Goal: Information Seeking & Learning: Check status

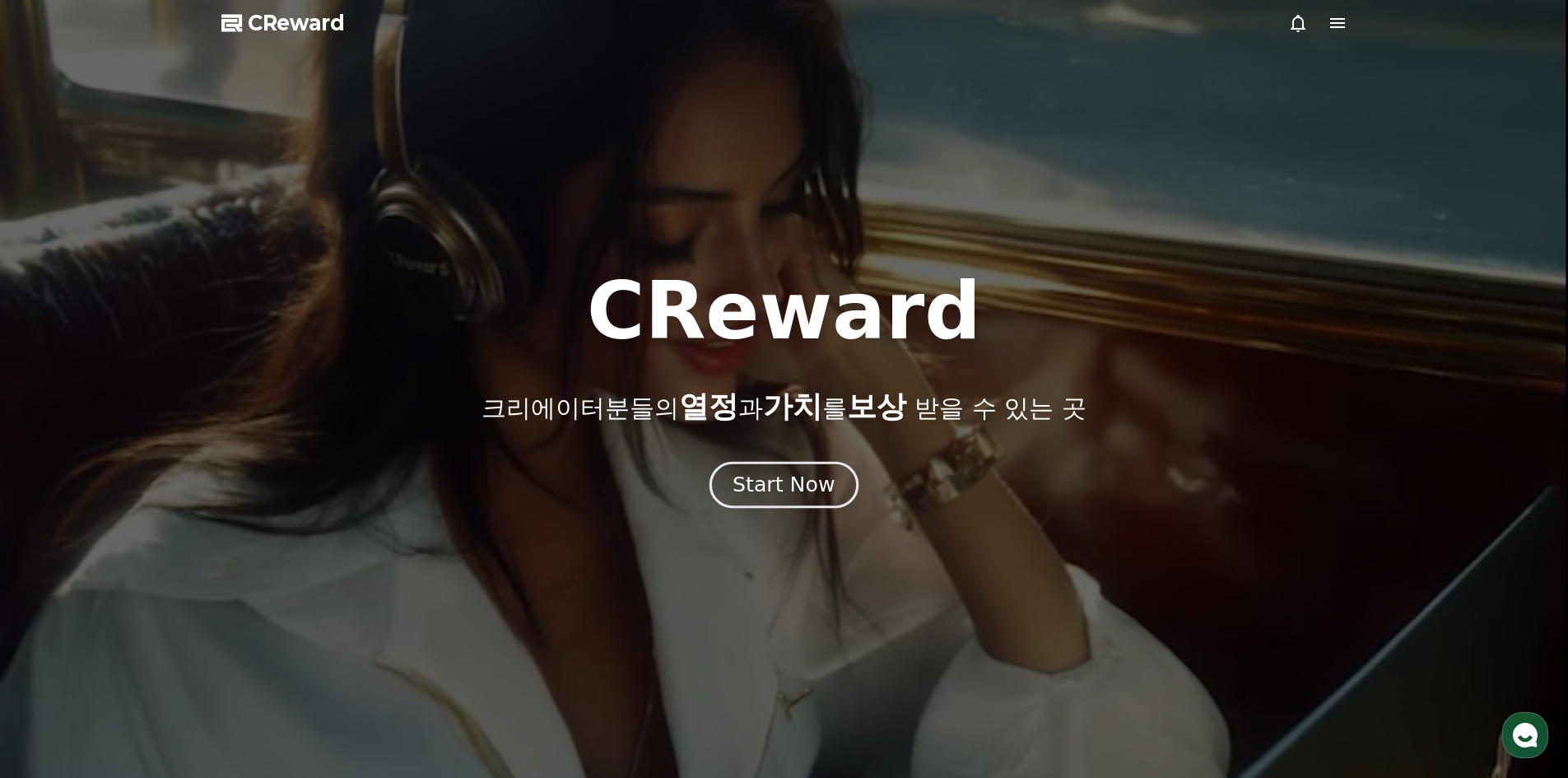
drag, startPoint x: 0, startPoint y: 0, endPoint x: 830, endPoint y: 473, distance: 955.3
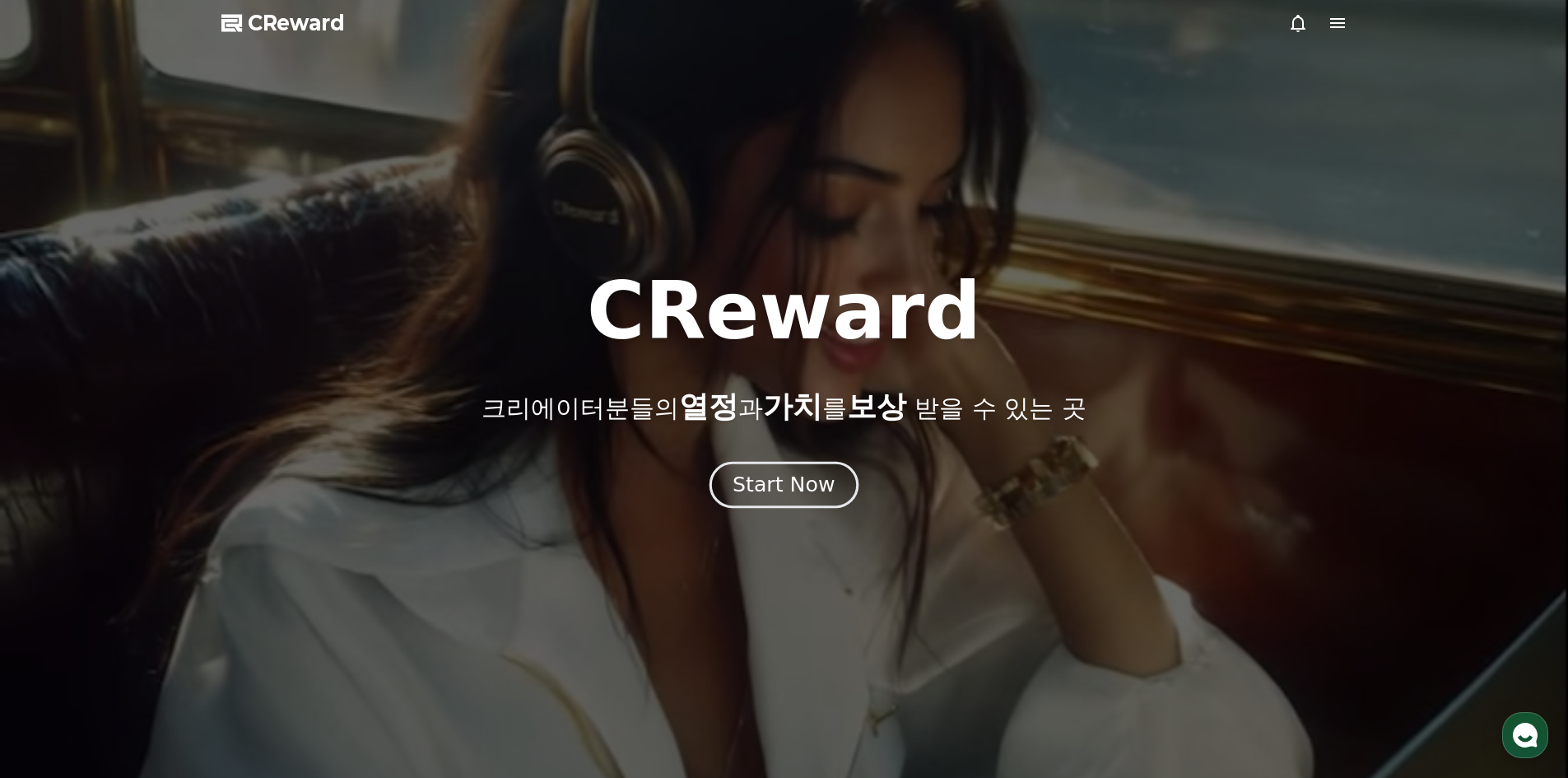
click at [830, 473] on button "Start Now" at bounding box center [784, 484] width 149 height 47
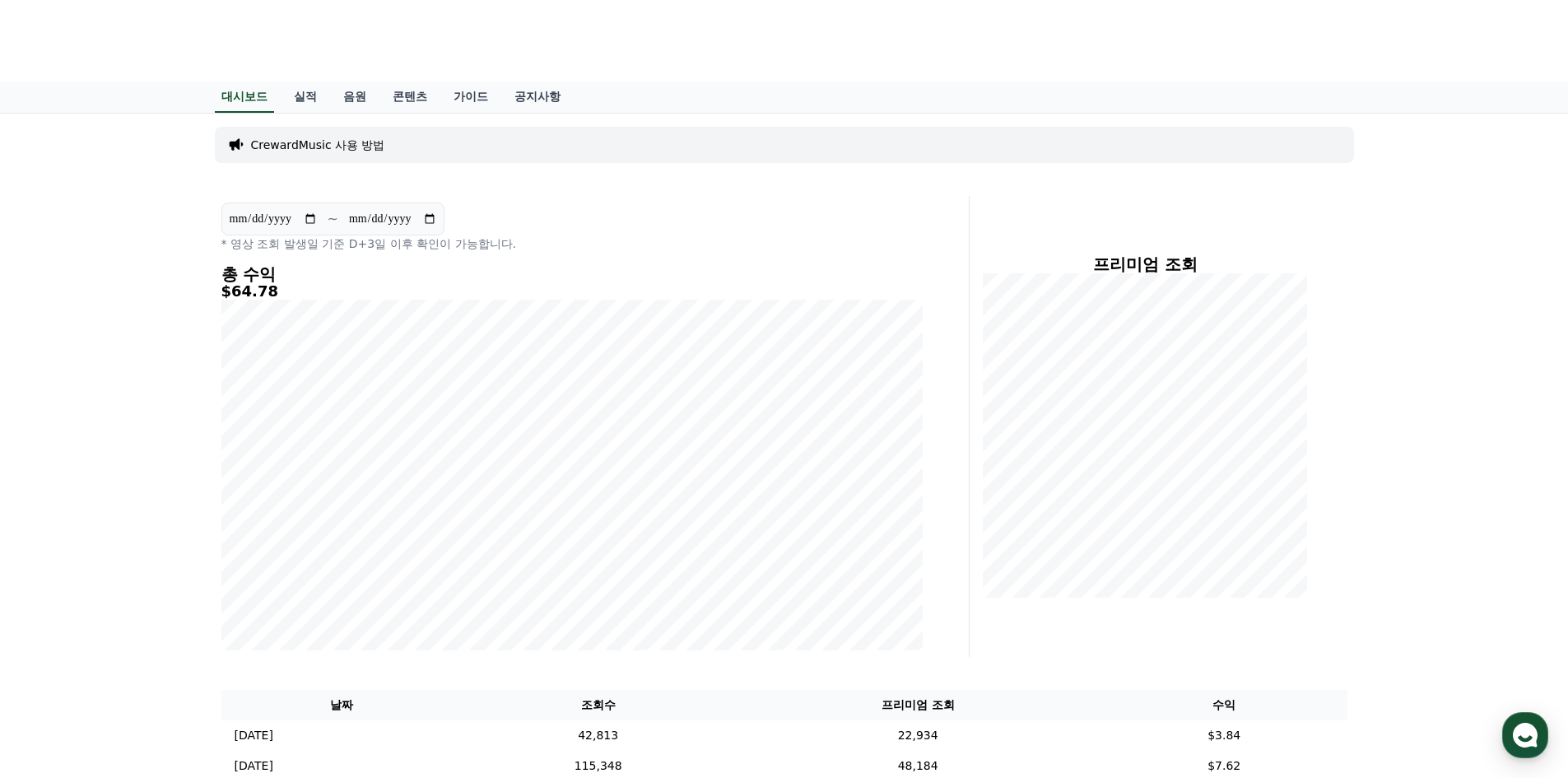
drag, startPoint x: 1308, startPoint y: 251, endPoint x: 977, endPoint y: 24, distance: 401.4
click at [1297, 21] on icon at bounding box center [1297, 23] width 20 height 20
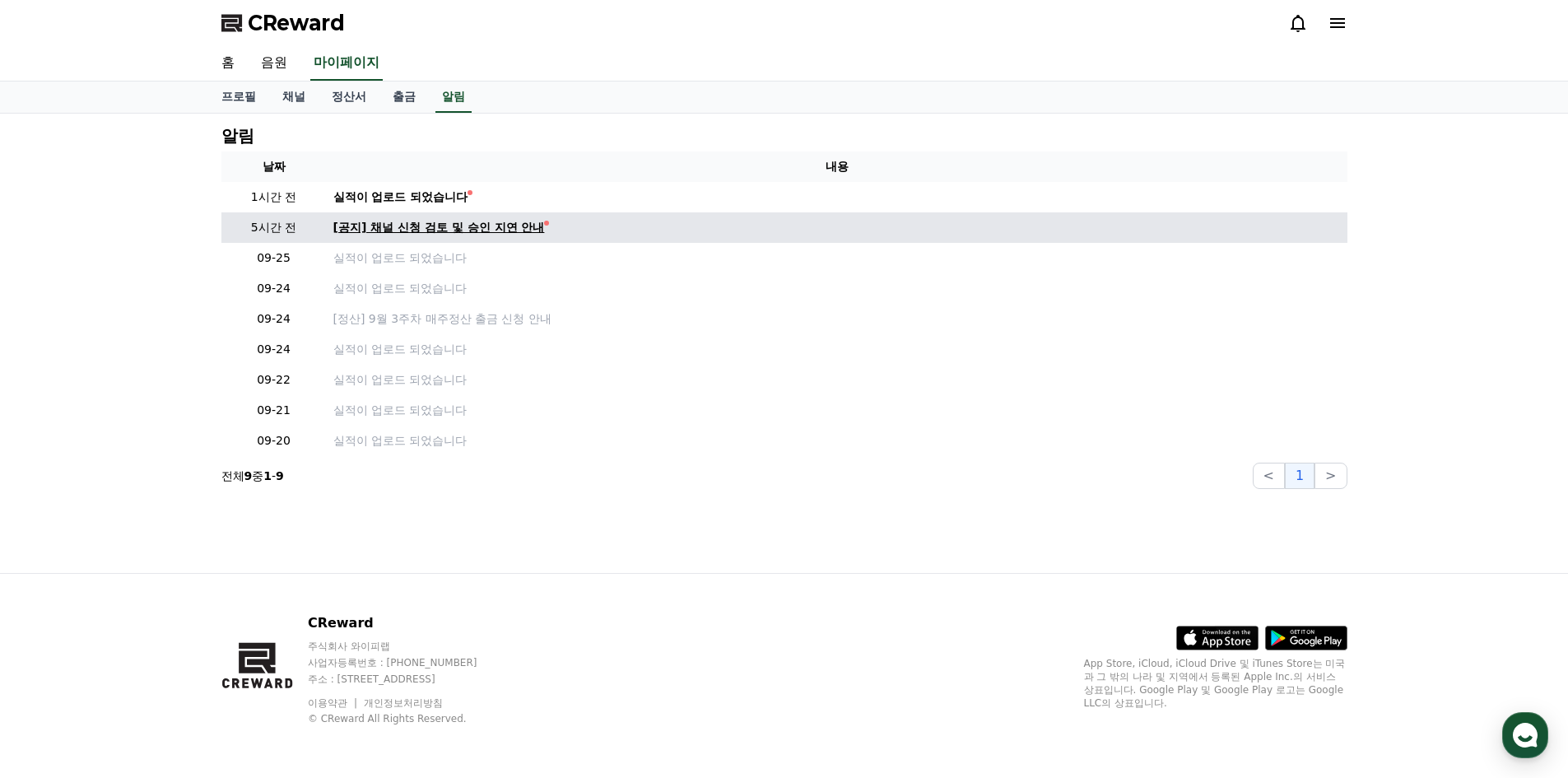
click at [420, 234] on div "[공지] 채널 신청 검토 및 승인 지연 안내" at bounding box center [439, 227] width 211 height 17
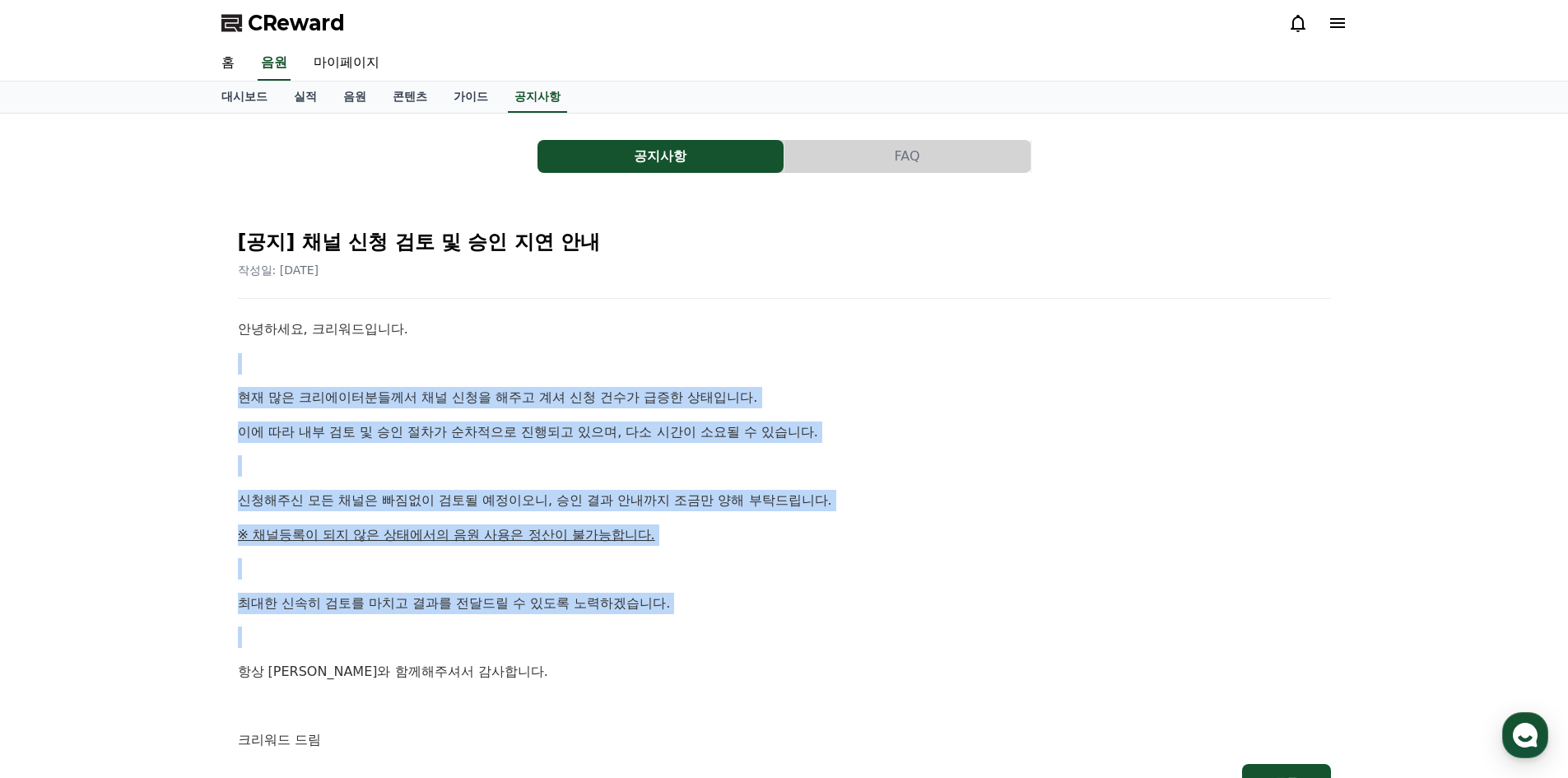
drag, startPoint x: 364, startPoint y: 372, endPoint x: 731, endPoint y: 643, distance: 456.2
click at [731, 643] on div "안녕하세요, 크리워드입니다. 현재 많은 크리에이터분들께서 채널 신청을 해주고 계셔 신청 건수가 급증한 상태입니다. 이에 따라 내부 검토 및 승…" at bounding box center [784, 534] width 1093 height 432
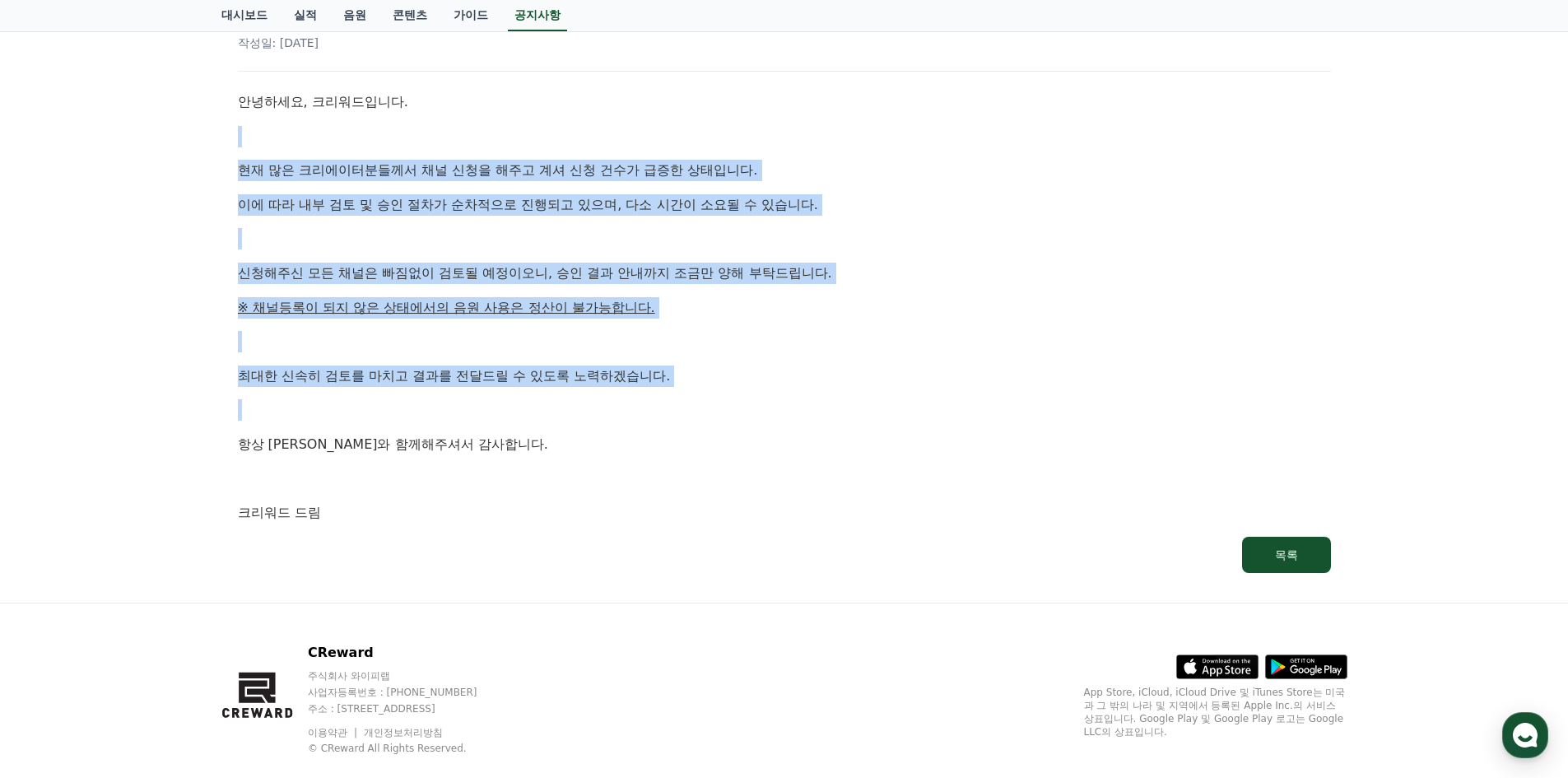
scroll to position [247, 0]
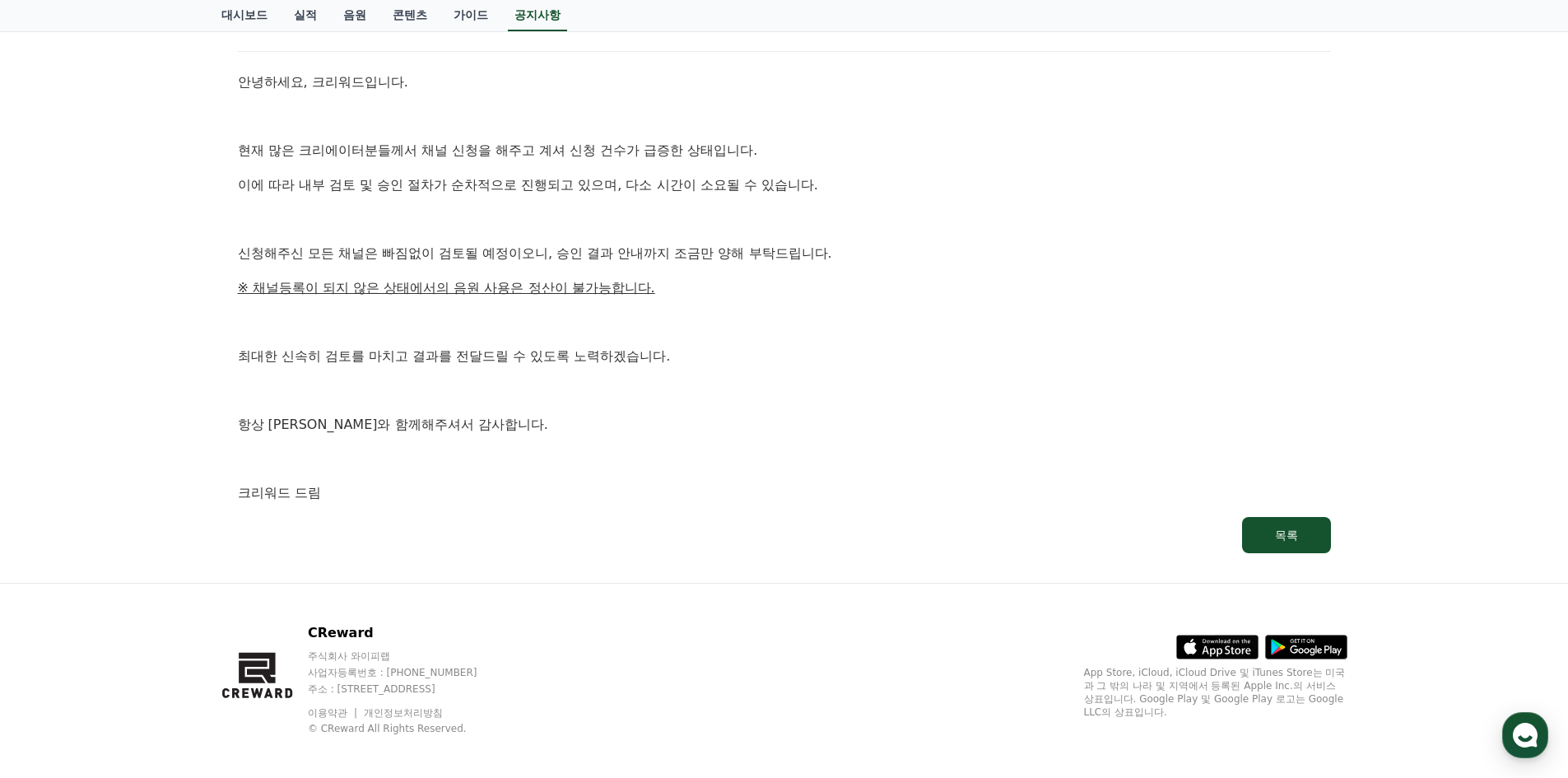
drag, startPoint x: 700, startPoint y: 408, endPoint x: 720, endPoint y: 435, distance: 33.6
click at [700, 408] on div "안녕하세요, 크리워드입니다. 현재 많은 크리에이터분들께서 채널 신청을 해주고 계셔 신청 건수가 급증한 상태입니다. 이에 따라 내부 검토 및 승…" at bounding box center [784, 287] width 1093 height 432
drag, startPoint x: 753, startPoint y: 361, endPoint x: 744, endPoint y: 340, distance: 22.8
click at [748, 346] on div "안녕하세요, 크리워드입니다. 현재 많은 크리에이터분들께서 채널 신청을 해주고 계셔 신청 건수가 급증한 상태입니다. 이에 따라 내부 검토 및 승…" at bounding box center [784, 287] width 1093 height 432
click at [730, 295] on p "※ 채널등록이 되지 않은 상태에서의 음원 사용은 정산이 불가능합니다." at bounding box center [784, 288] width 1093 height 21
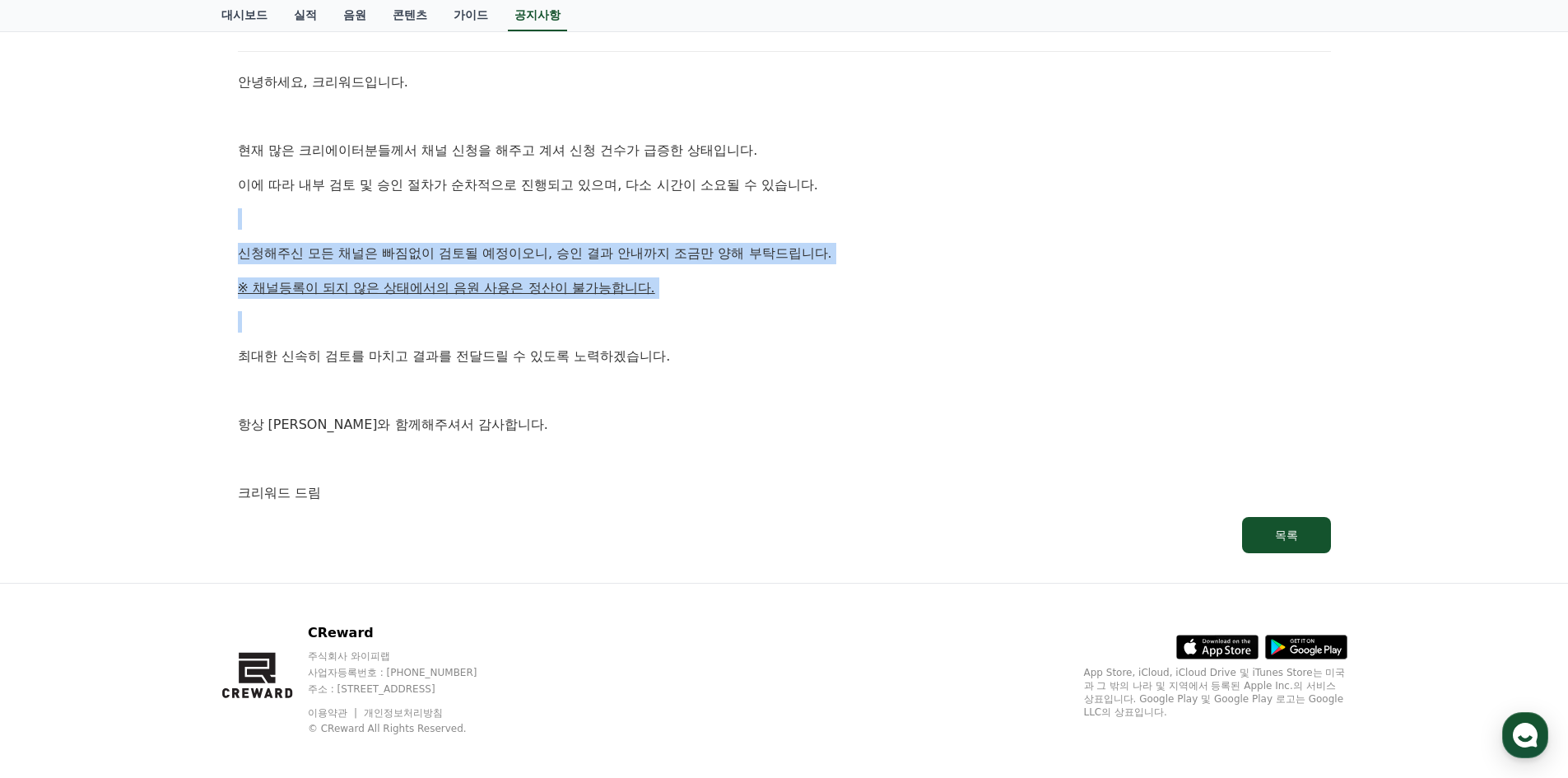
drag, startPoint x: 730, startPoint y: 295, endPoint x: 736, endPoint y: 210, distance: 85.2
click at [737, 214] on div "안녕하세요, 크리워드입니다. 현재 많은 크리에이터분들께서 채널 신청을 해주고 계셔 신청 건수가 급증한 상태입니다. 이에 따라 내부 검토 및 승…" at bounding box center [784, 287] width 1093 height 432
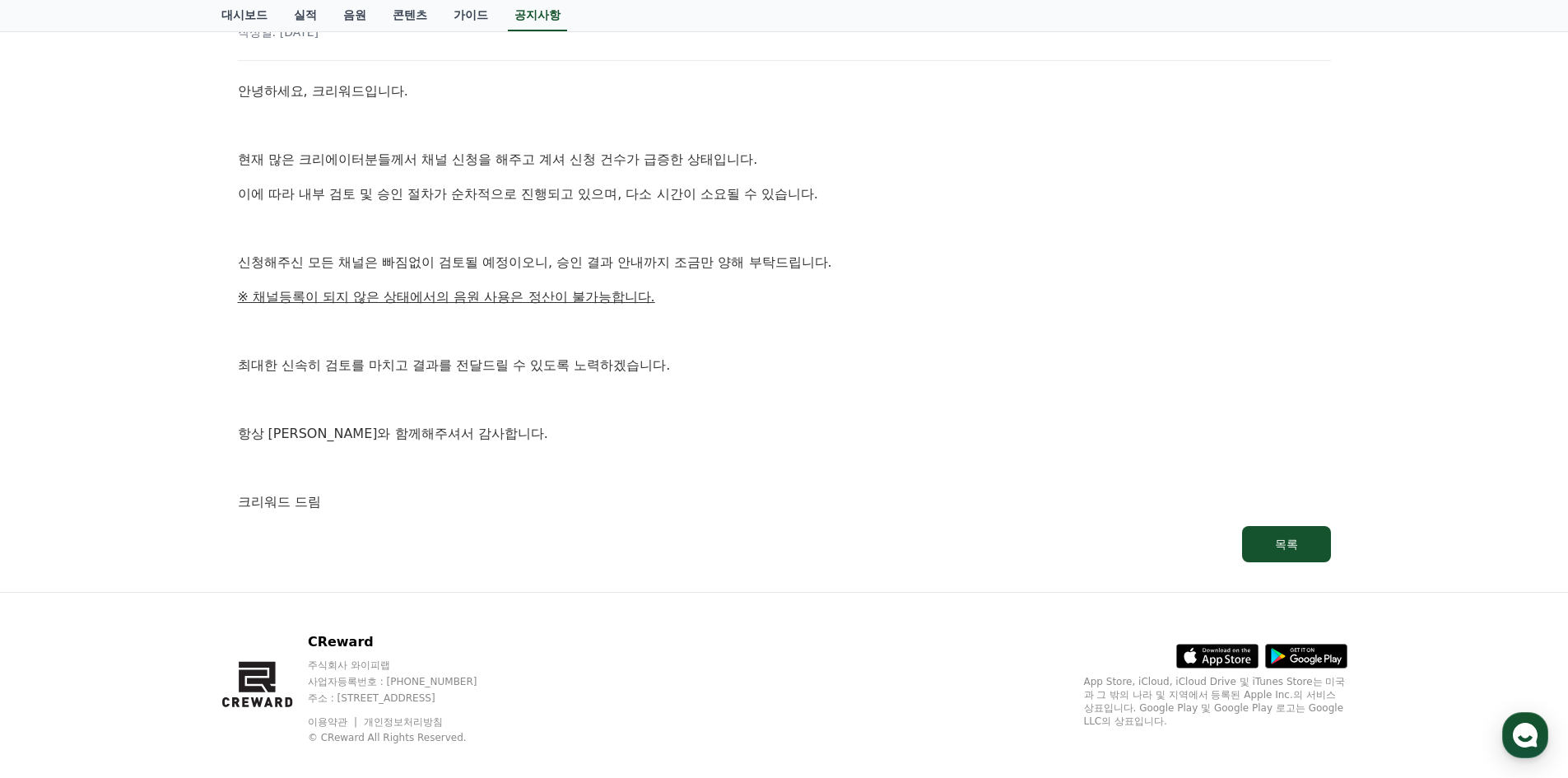
drag, startPoint x: 843, startPoint y: 96, endPoint x: 886, endPoint y: 335, distance: 242.8
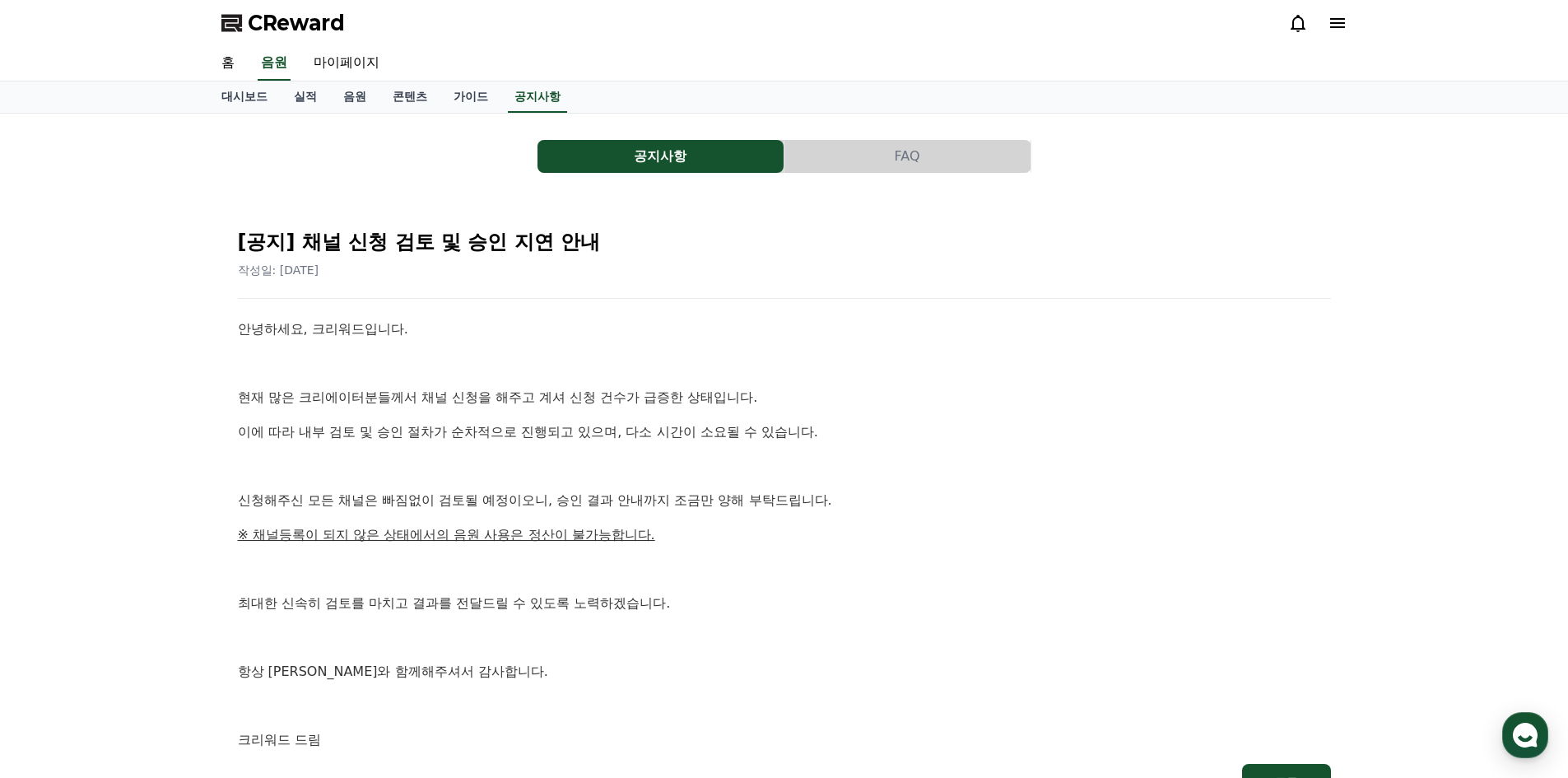
drag, startPoint x: 893, startPoint y: 59, endPoint x: 658, endPoint y: 29, distance: 236.9
click at [455, 98] on link "가이드" at bounding box center [471, 97] width 61 height 31
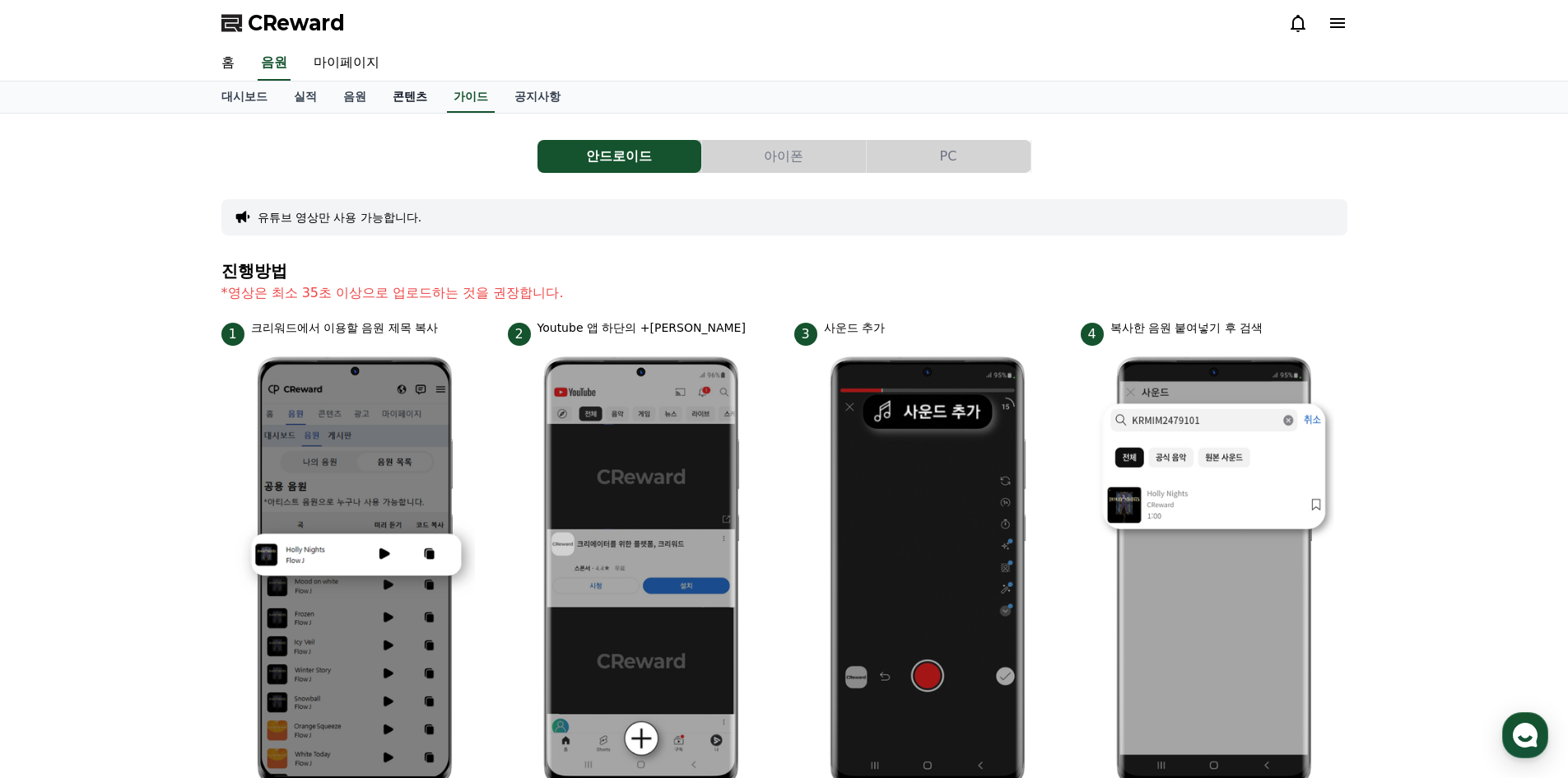
click at [409, 95] on link "콘텐츠" at bounding box center [410, 97] width 61 height 31
click at [351, 98] on link "음원" at bounding box center [355, 97] width 49 height 31
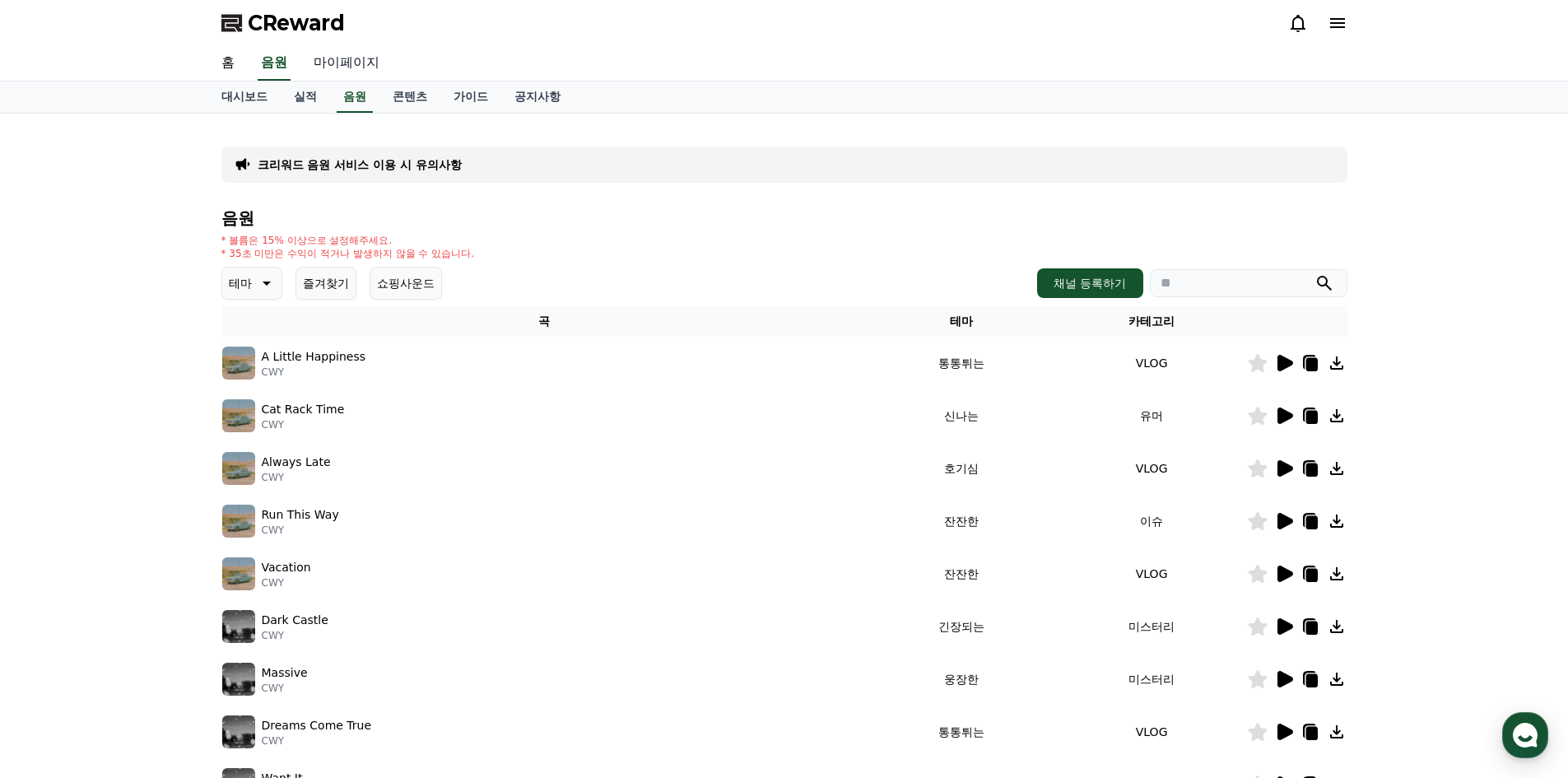
click at [357, 72] on link "마이페이지" at bounding box center [346, 63] width 92 height 35
select select "**********"
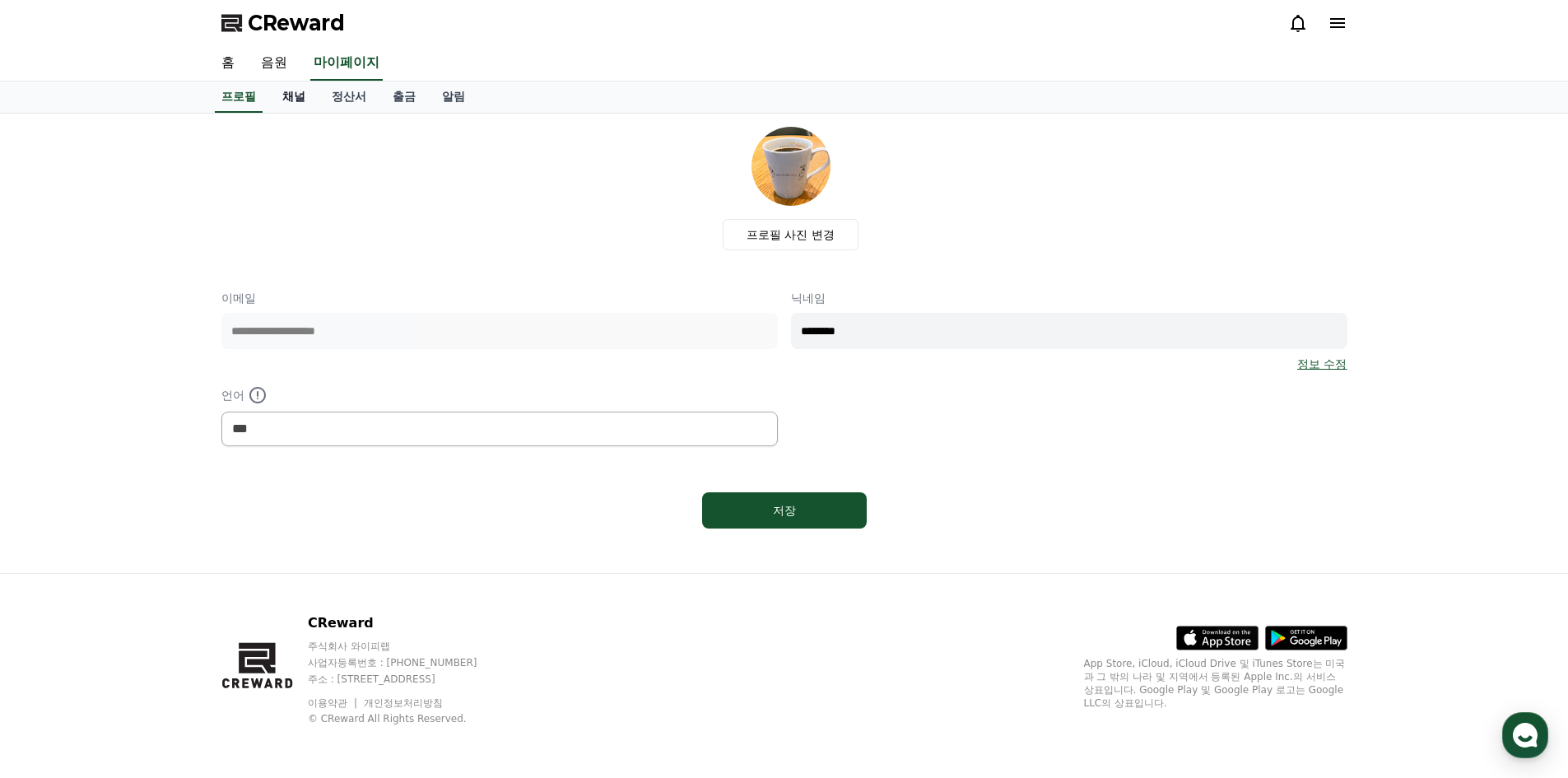
click at [288, 108] on link "채널" at bounding box center [294, 97] width 49 height 31
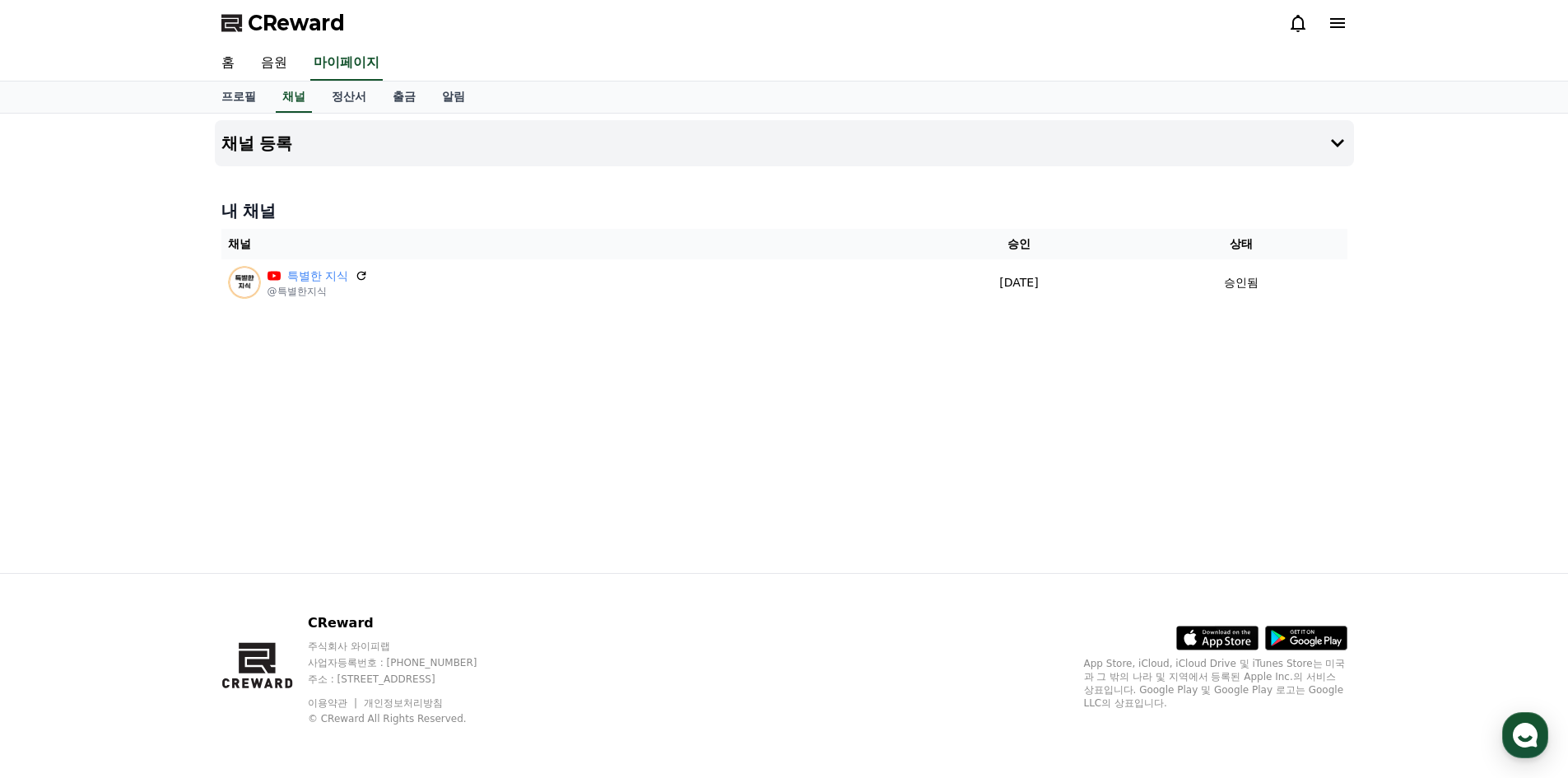
click at [232, 120] on div "채널 등록 내 채널 채널 승인 상태 특별한 지식 @특별한지식 [DATE] 09-18 승인됨" at bounding box center [784, 343] width 1152 height 459
